Goal: Task Accomplishment & Management: Manage account settings

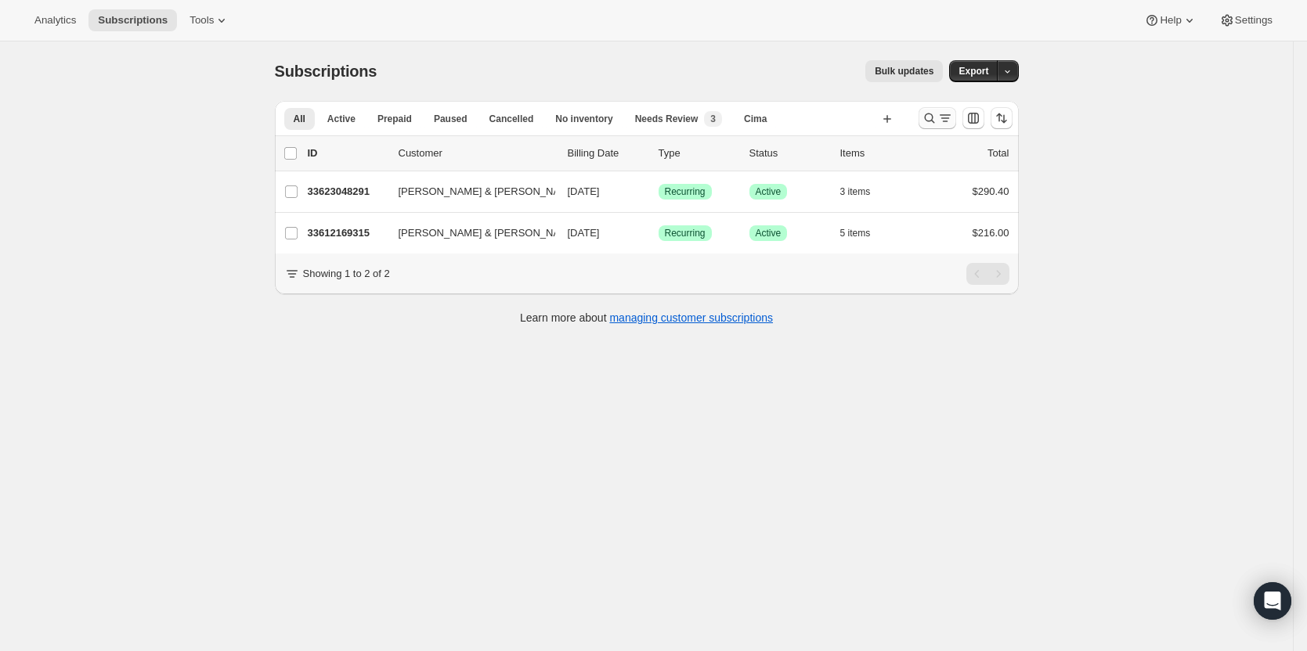
click at [951, 114] on icon "Search and filter results" at bounding box center [945, 118] width 16 height 16
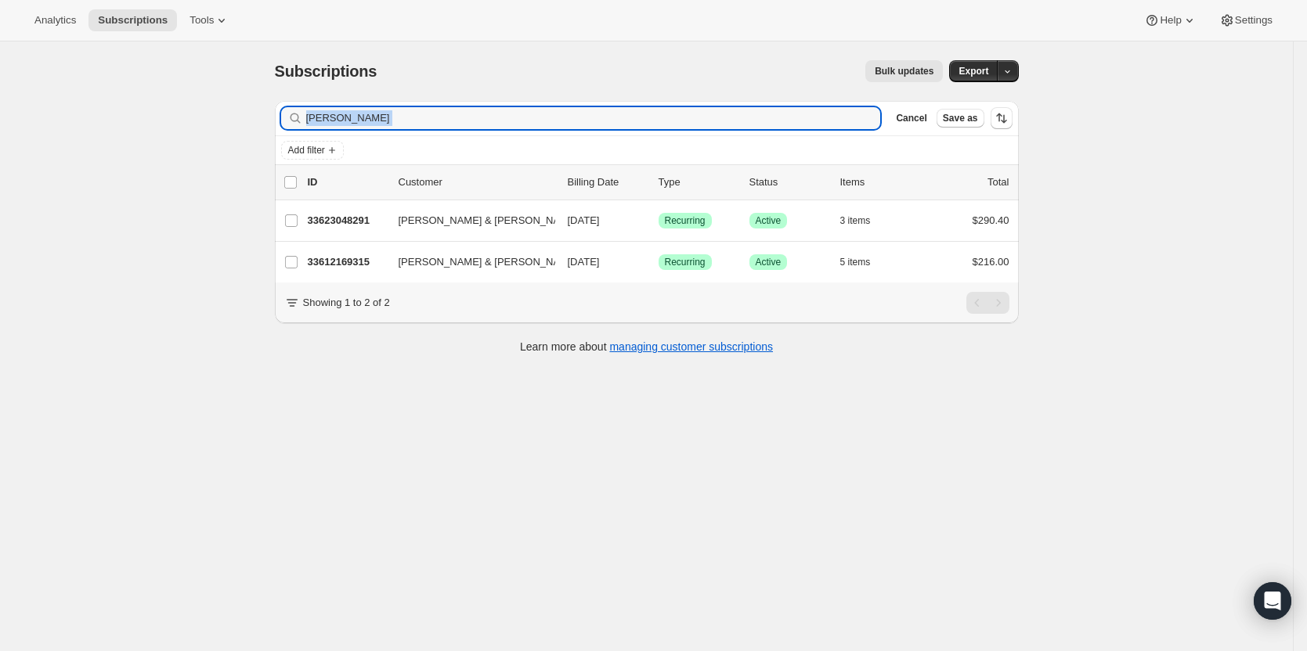
drag, startPoint x: 331, startPoint y: 140, endPoint x: 286, endPoint y: 140, distance: 45.4
click at [286, 140] on div "Filter subscribers [PERSON_NAME] Cancel Save as Add filter" at bounding box center [647, 133] width 744 height 64
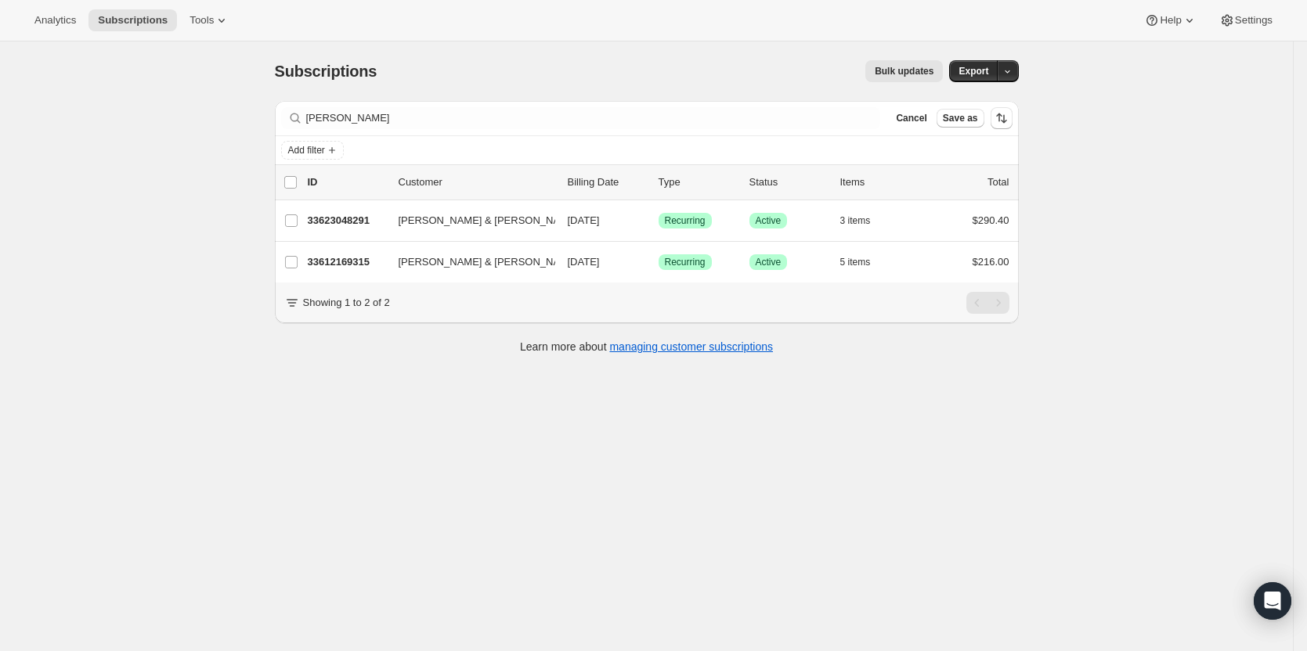
click at [349, 99] on div "Subscriptions. This page is ready Subscriptions Bulk updates More actions Bulk …" at bounding box center [647, 71] width 744 height 60
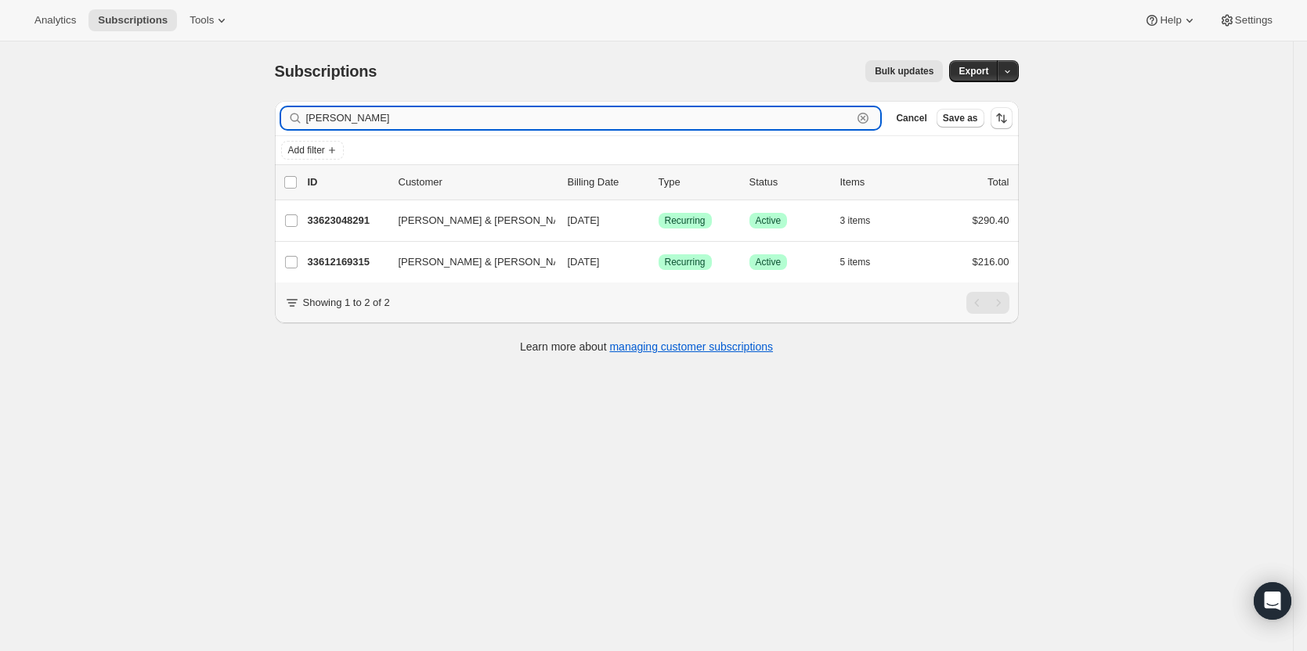
click at [354, 118] on input "[PERSON_NAME]" at bounding box center [579, 118] width 547 height 22
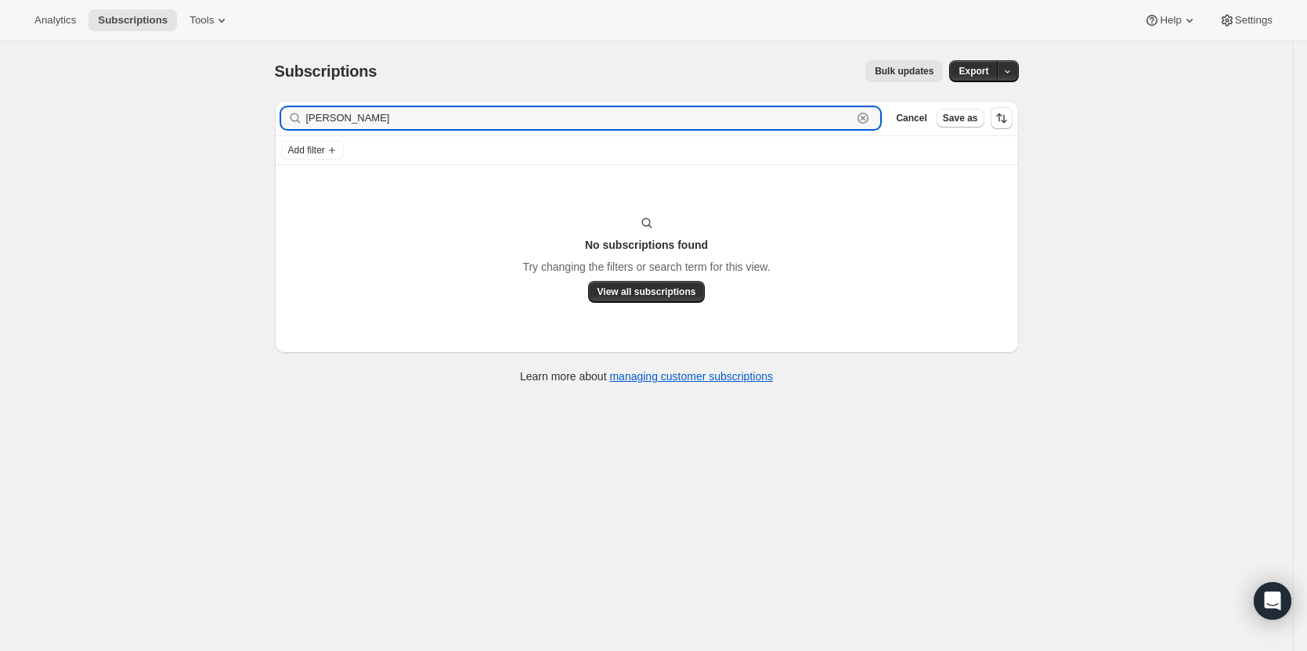
drag, startPoint x: 399, startPoint y: 121, endPoint x: 222, endPoint y: 118, distance: 177.8
click at [222, 118] on div "Subscriptions. This page is ready Subscriptions Bulk updates More actions Bulk …" at bounding box center [646, 366] width 1293 height 651
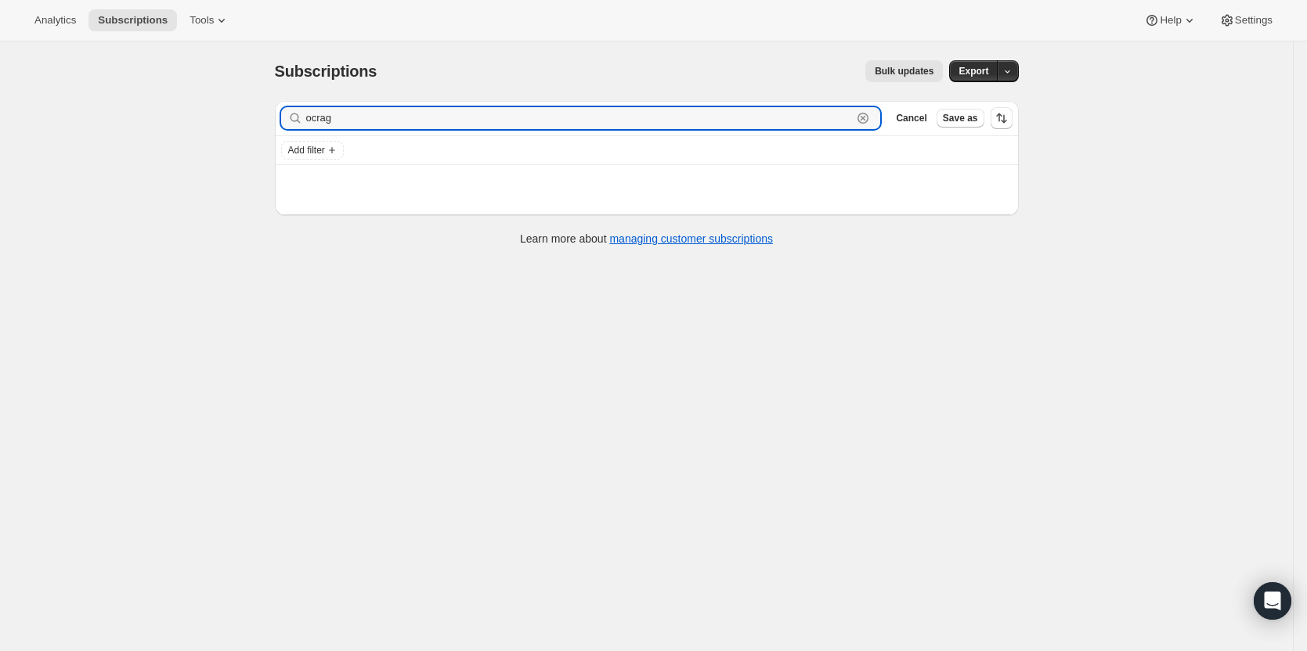
type input "ocrag"
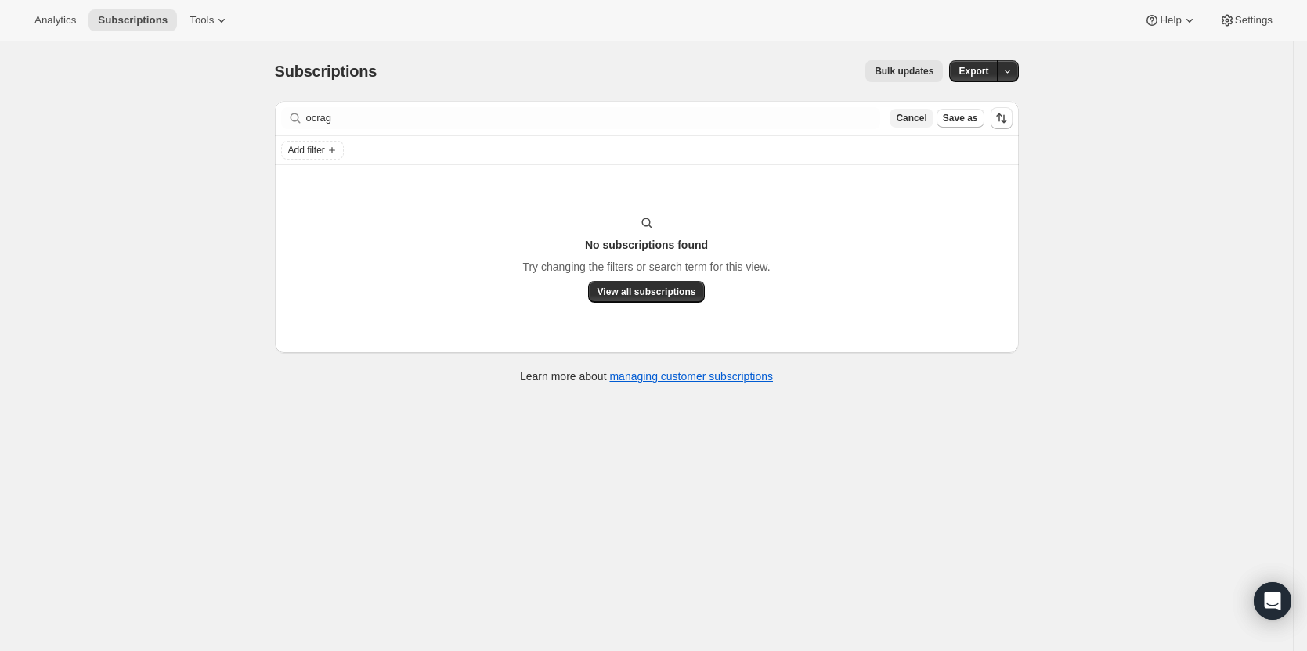
click at [922, 113] on span "Cancel" at bounding box center [911, 118] width 31 height 13
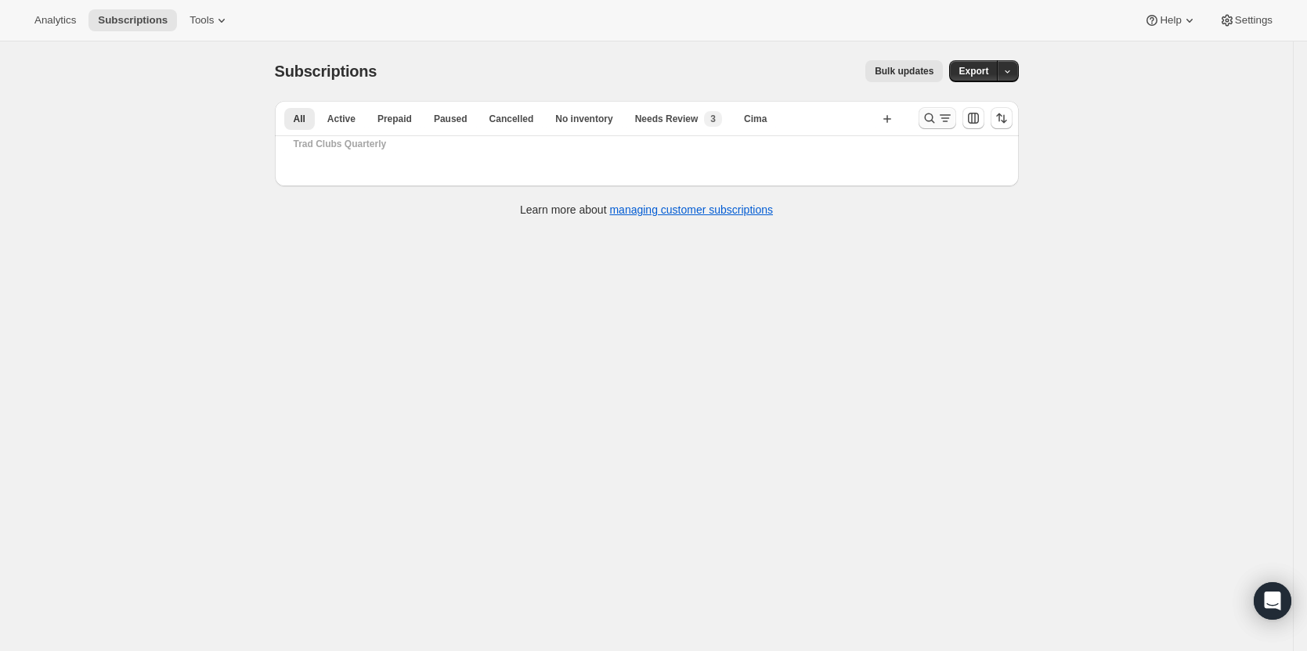
click at [937, 121] on icon "Search and filter results" at bounding box center [930, 118] width 16 height 16
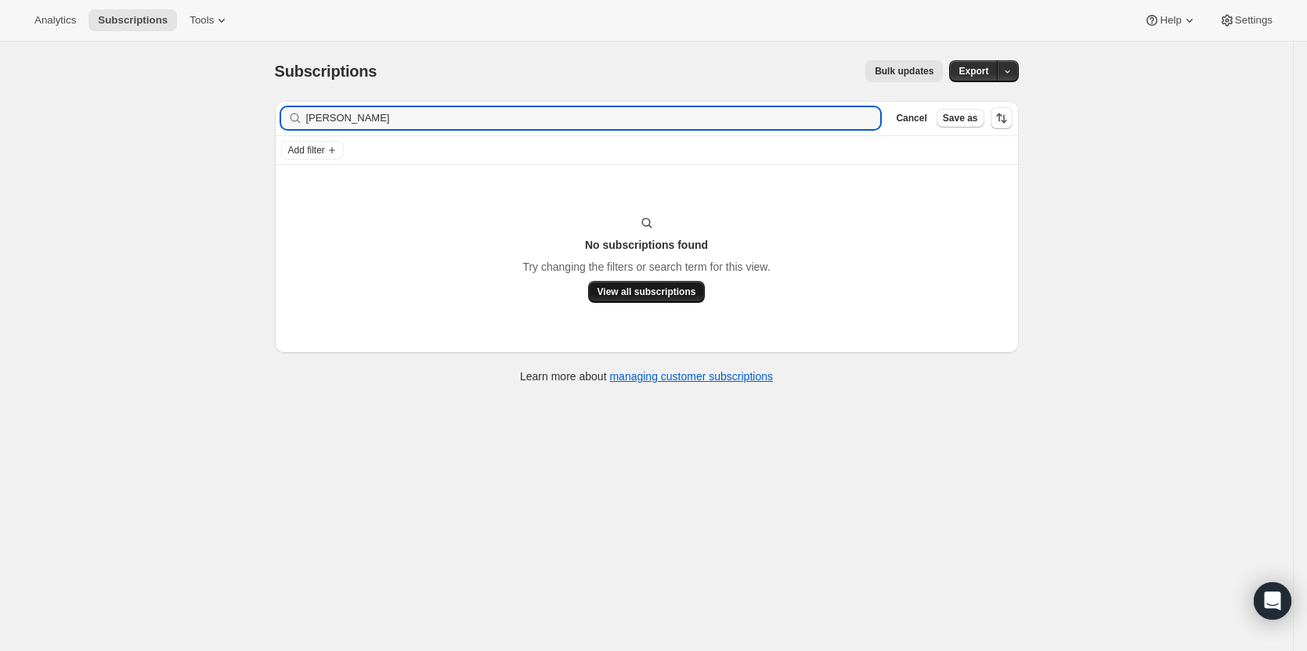
type input "[PERSON_NAME]"
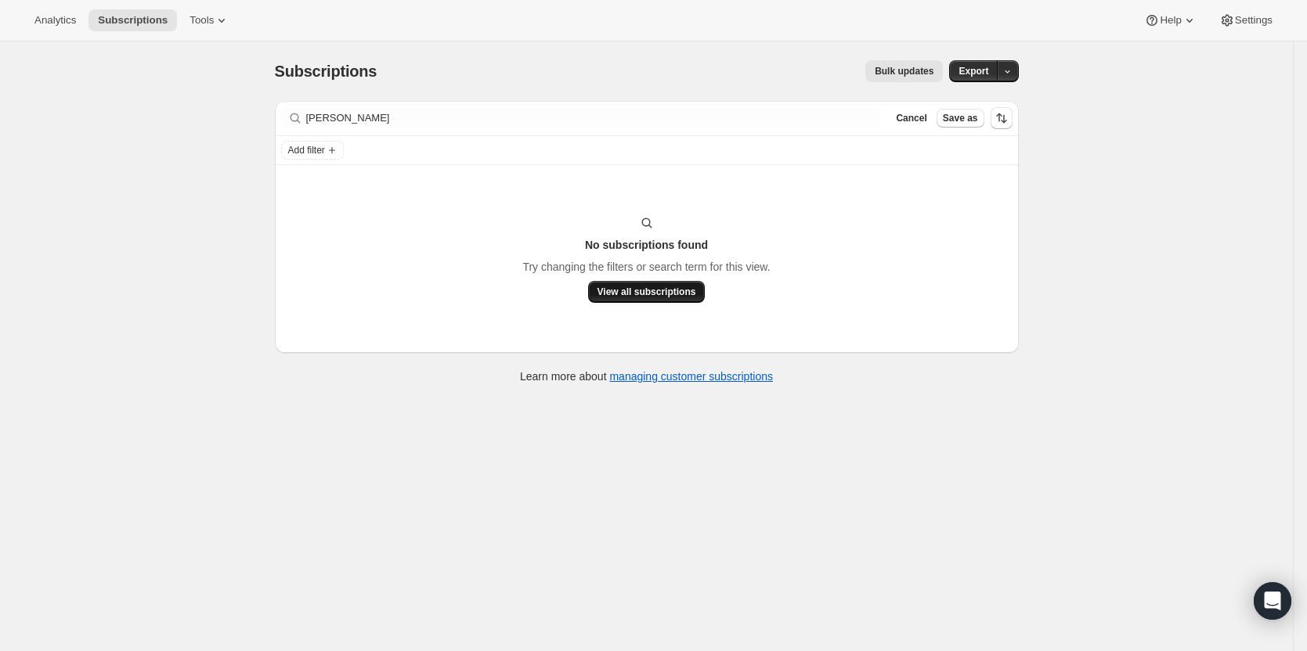
click at [684, 298] on span "View all subscriptions" at bounding box center [646, 292] width 99 height 13
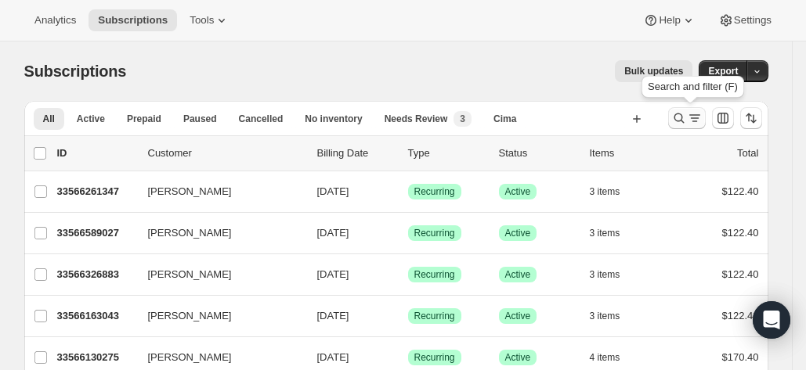
click at [678, 115] on icon "Search and filter results" at bounding box center [678, 119] width 10 height 10
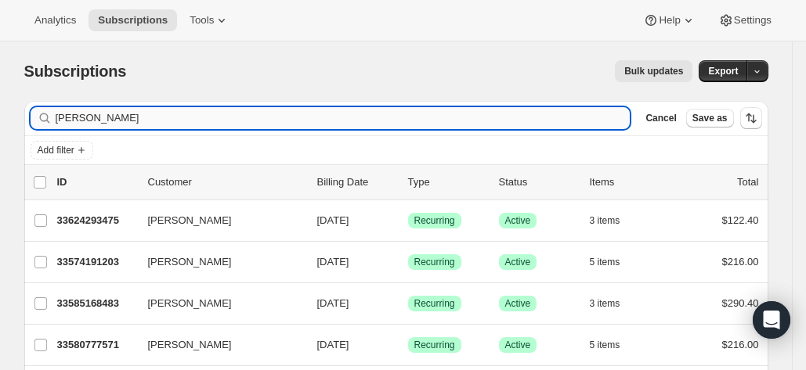
scroll to position [11, 0]
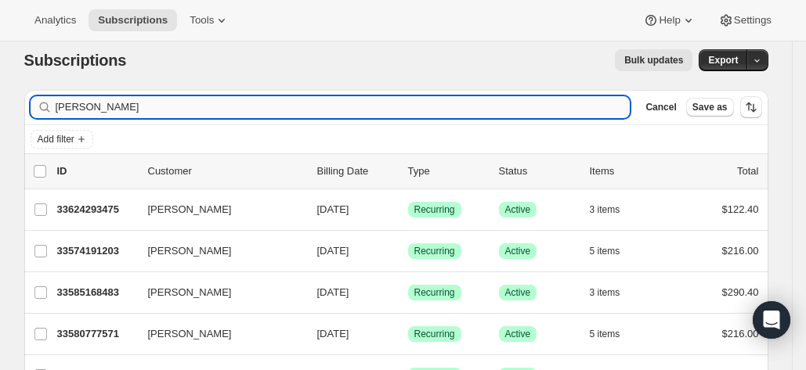
click at [238, 114] on input "elizabeth" at bounding box center [343, 107] width 575 height 22
type input "elizabeth pos"
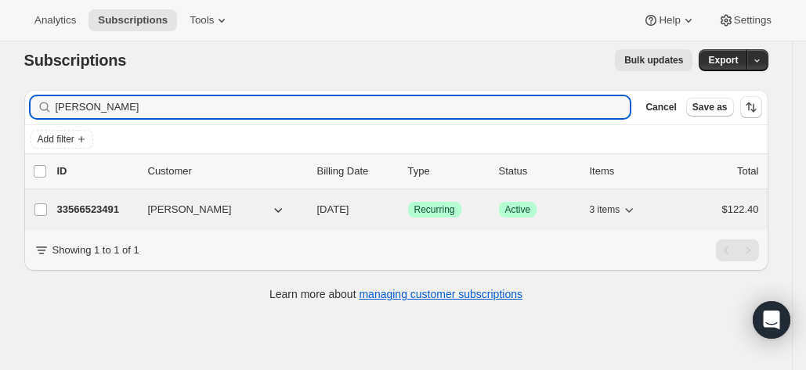
click at [100, 204] on p "33566523491" at bounding box center [96, 210] width 78 height 16
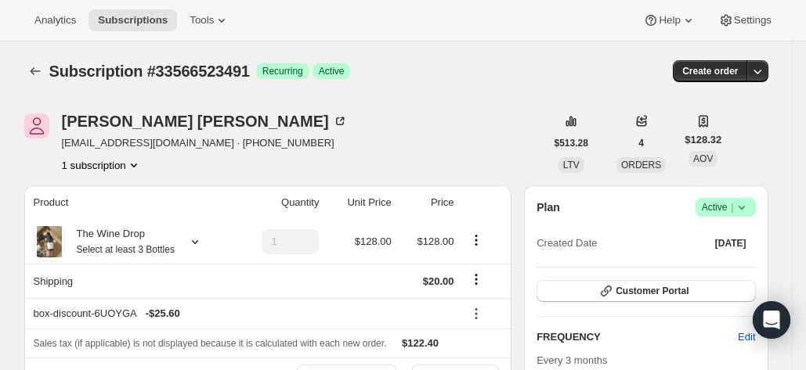
click at [753, 204] on span "Success Active |" at bounding box center [725, 207] width 60 height 19
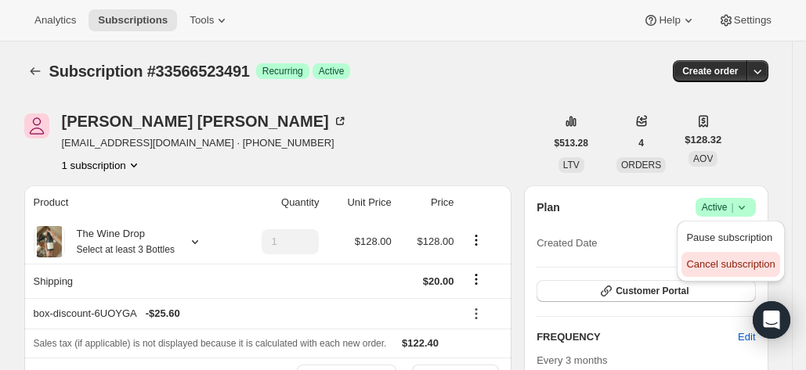
click at [744, 262] on span "Cancel subscription" at bounding box center [730, 264] width 88 height 12
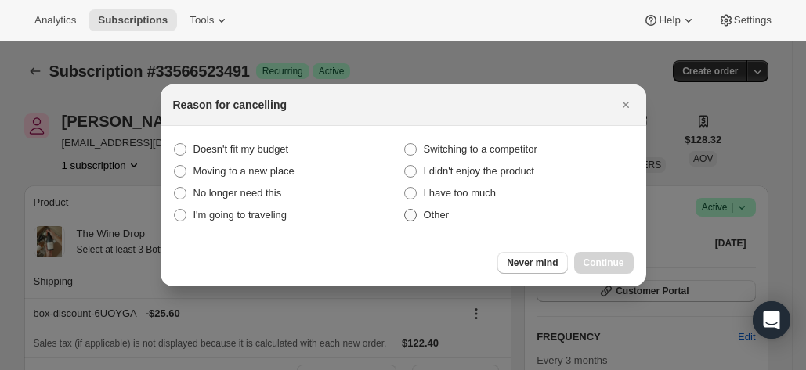
click at [423, 215] on label "Other" at bounding box center [518, 215] width 230 height 22
click at [405, 210] on input "Other" at bounding box center [404, 209] width 1 height 1
radio input "true"
click at [586, 261] on span "Continue" at bounding box center [603, 263] width 41 height 13
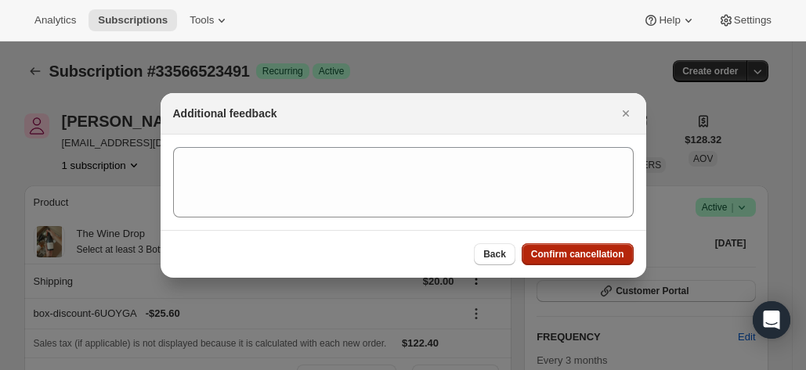
click at [594, 258] on span "Confirm cancellation" at bounding box center [577, 254] width 93 height 13
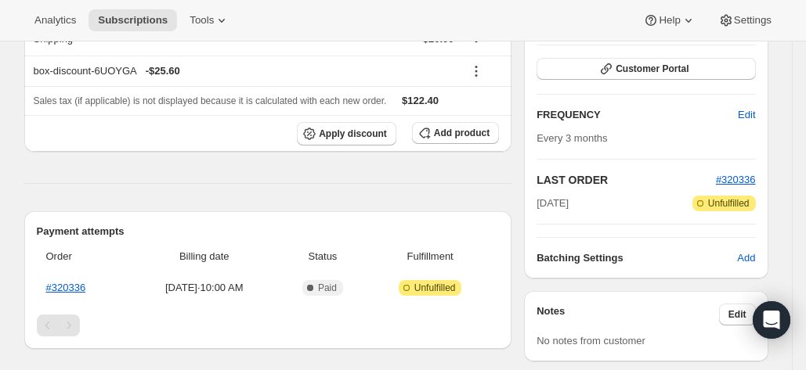
scroll to position [352, 0]
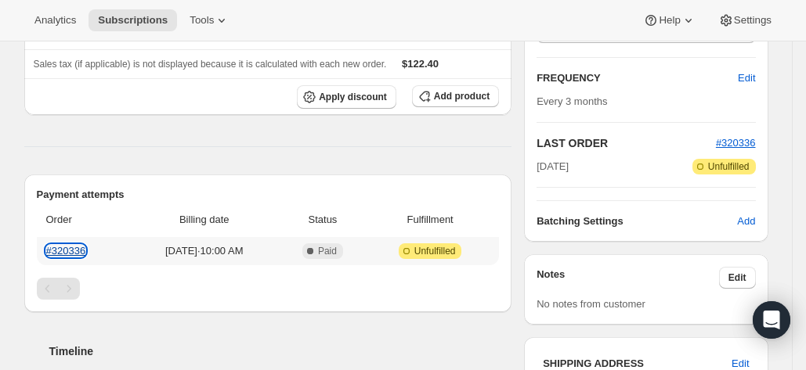
click at [80, 247] on link "#320336" at bounding box center [66, 251] width 40 height 12
